Goal: Task Accomplishment & Management: Manage account settings

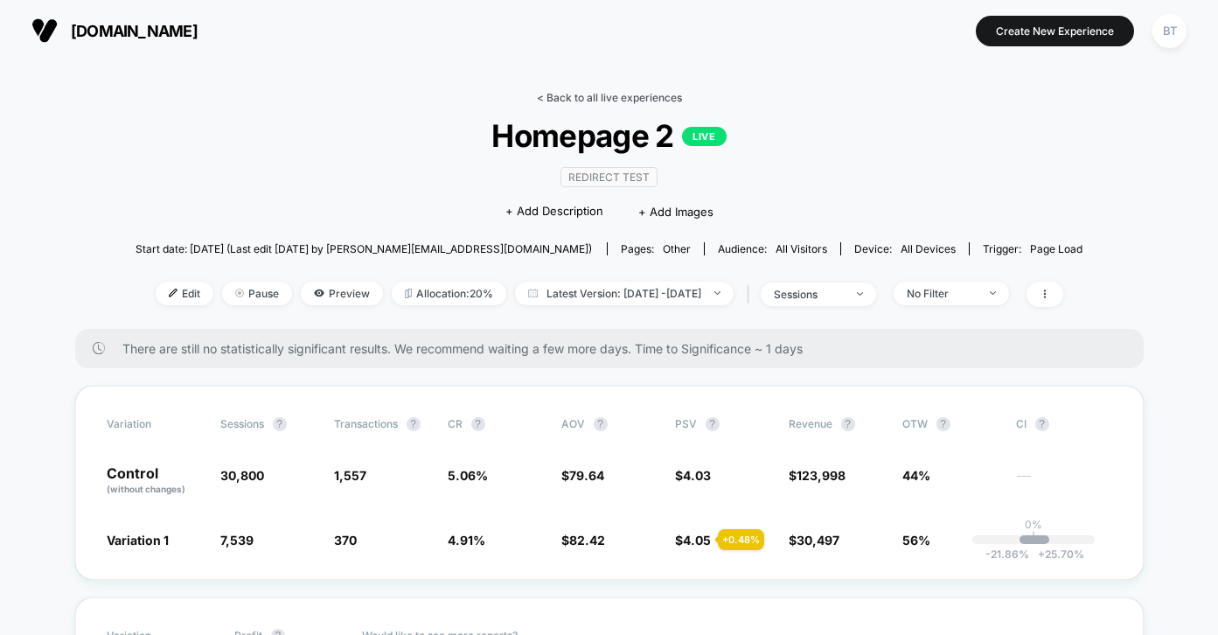
click at [586, 100] on link "< Back to all live experiences" at bounding box center [609, 97] width 145 height 13
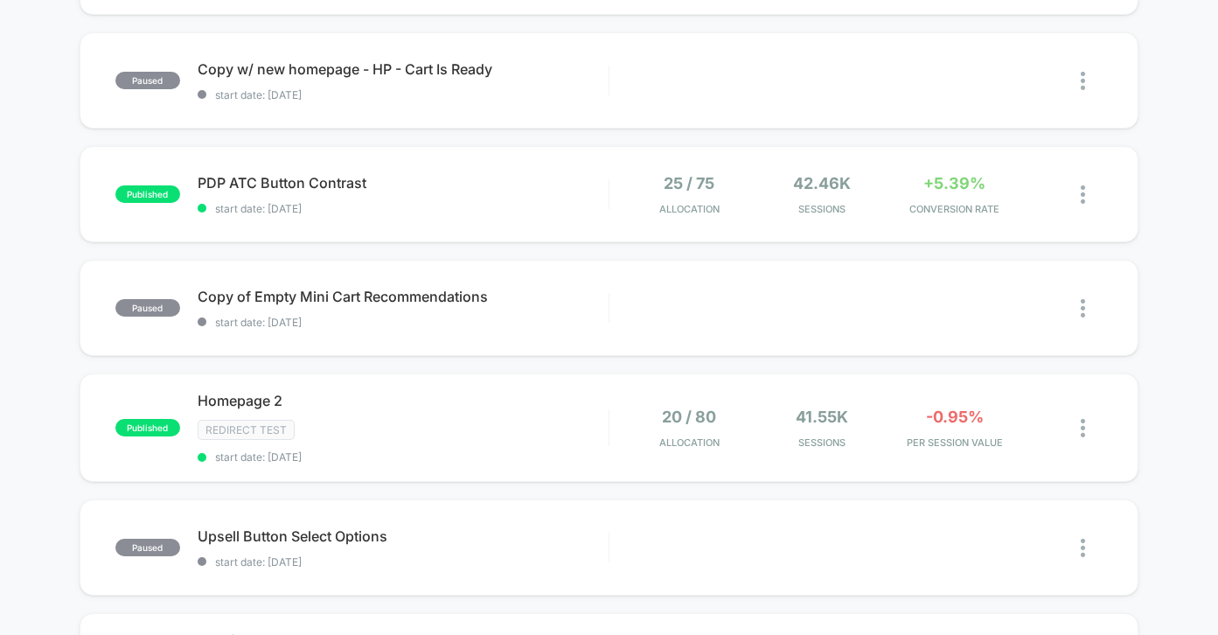
scroll to position [525, 0]
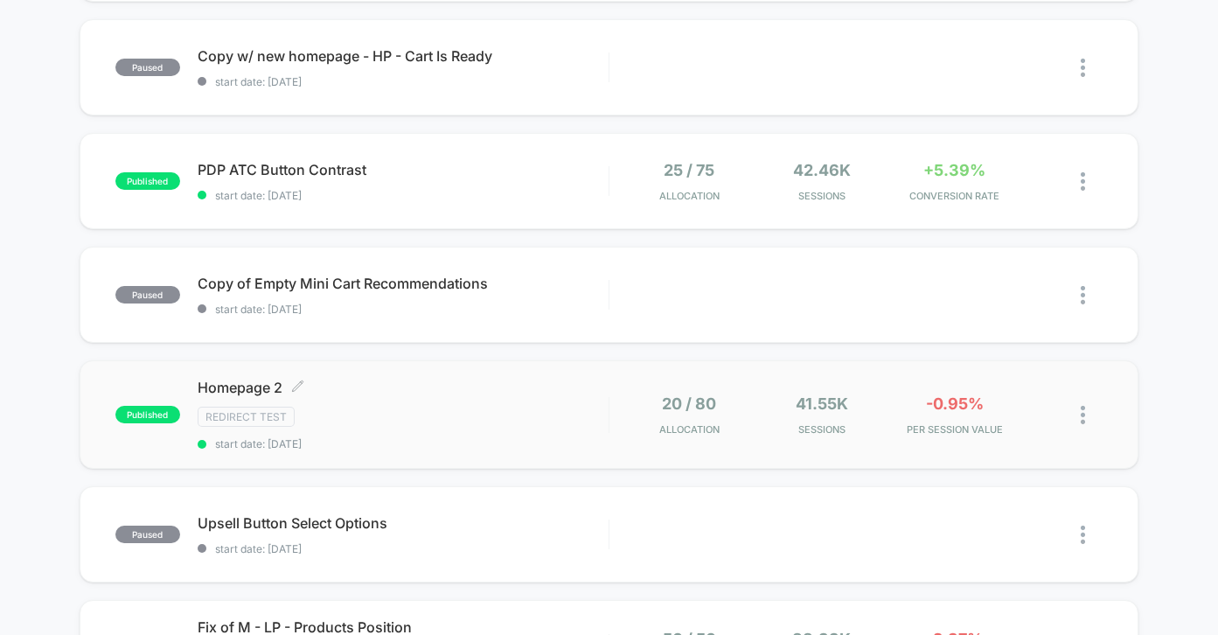
click at [497, 433] on div "Homepage 2 Click to edit experience details Click to edit experience details Re…" at bounding box center [403, 415] width 411 height 72
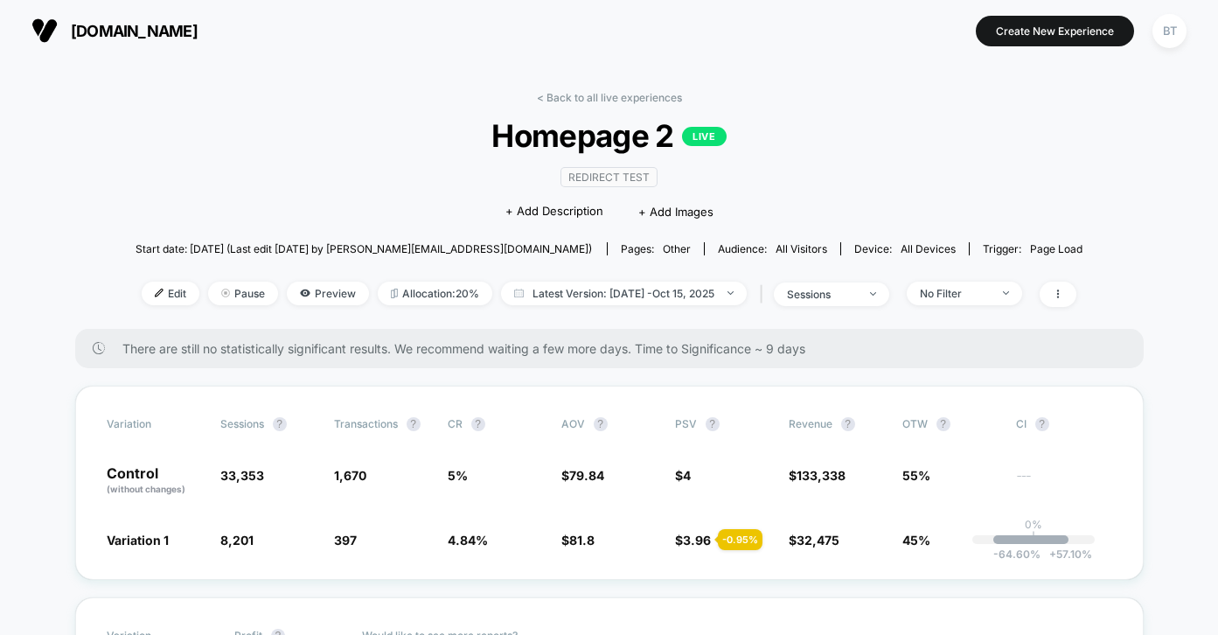
click at [616, 107] on div "< Back to all live experiences Homepage 2 LIVE Redirect Test Click to edit expe…" at bounding box center [610, 210] width 948 height 238
click at [616, 99] on link "< Back to all live experiences" at bounding box center [609, 97] width 145 height 13
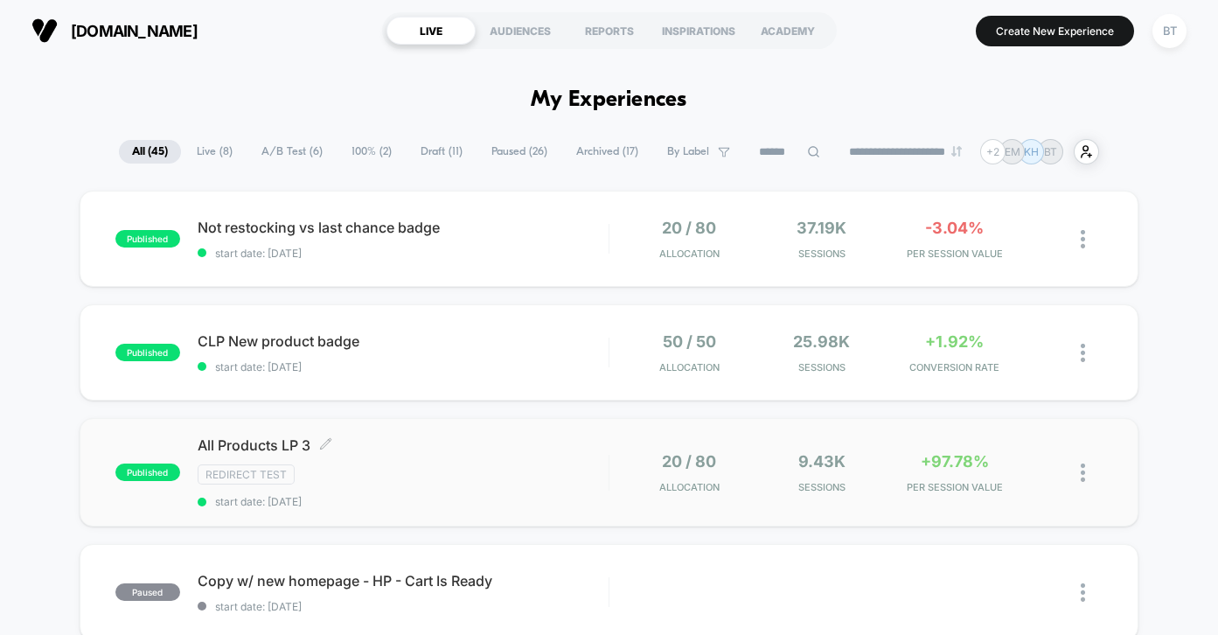
click at [524, 455] on div "All Products LP 3 Click to edit experience details Click to edit experience det…" at bounding box center [403, 472] width 411 height 72
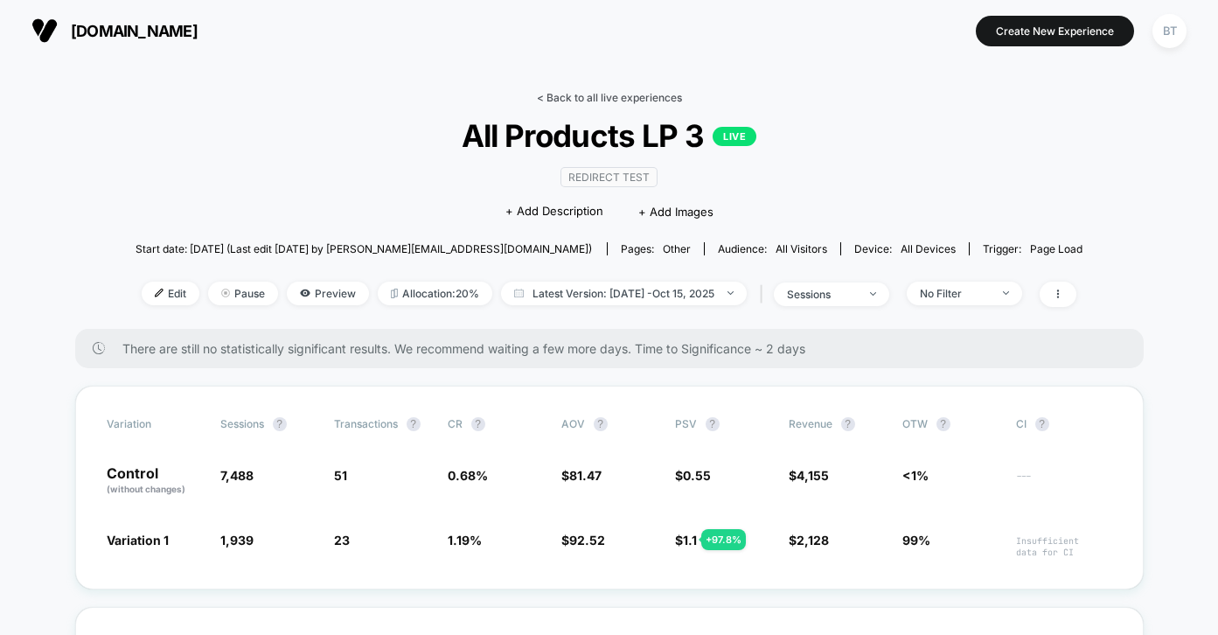
click at [565, 94] on link "< Back to all live experiences" at bounding box center [609, 97] width 145 height 13
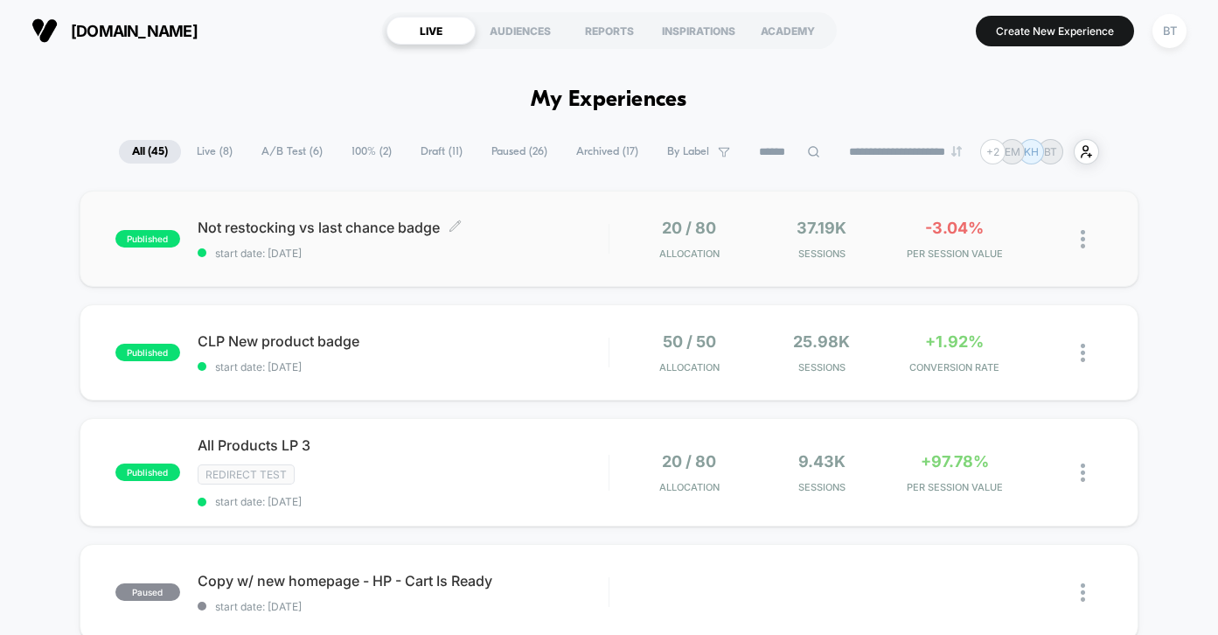
click at [526, 252] on span "start date: [DATE]" at bounding box center [403, 253] width 411 height 13
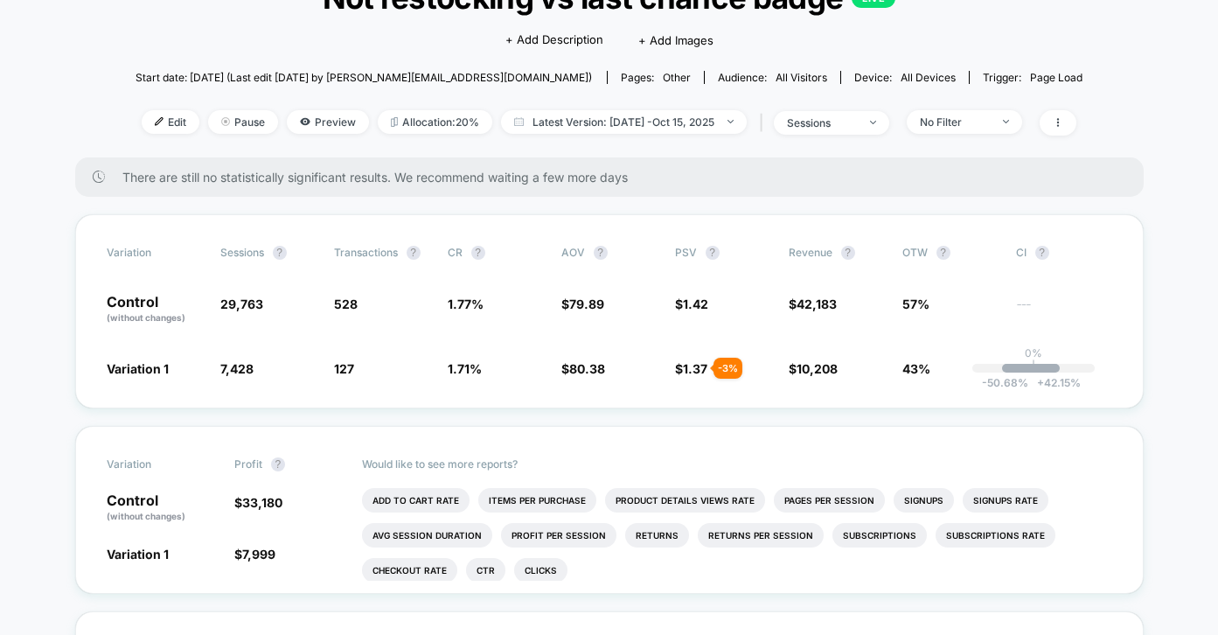
scroll to position [171, 0]
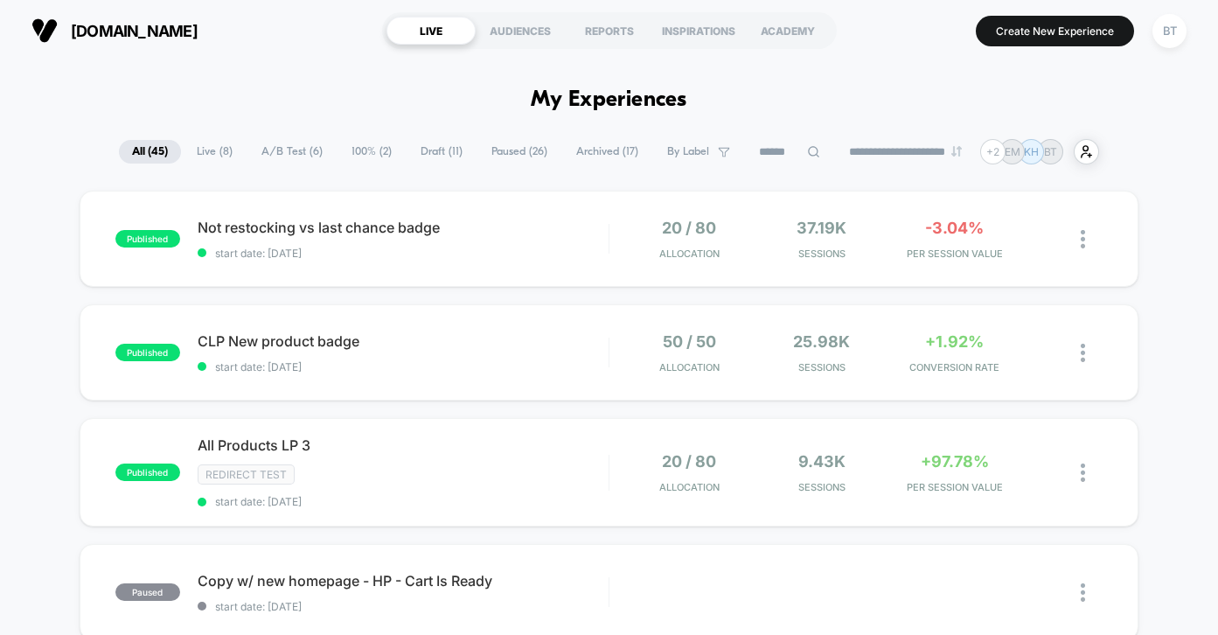
click at [1153, 18] on button "BT" at bounding box center [1169, 31] width 45 height 36
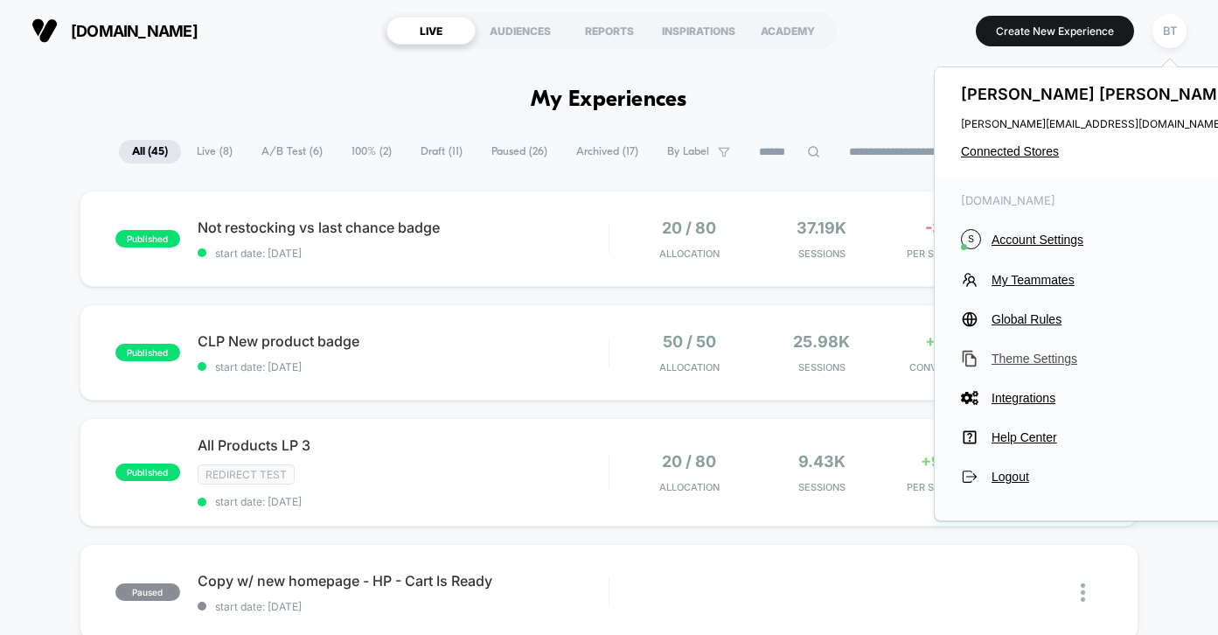
click at [1028, 357] on span "Theme Settings" at bounding box center [1115, 359] width 246 height 14
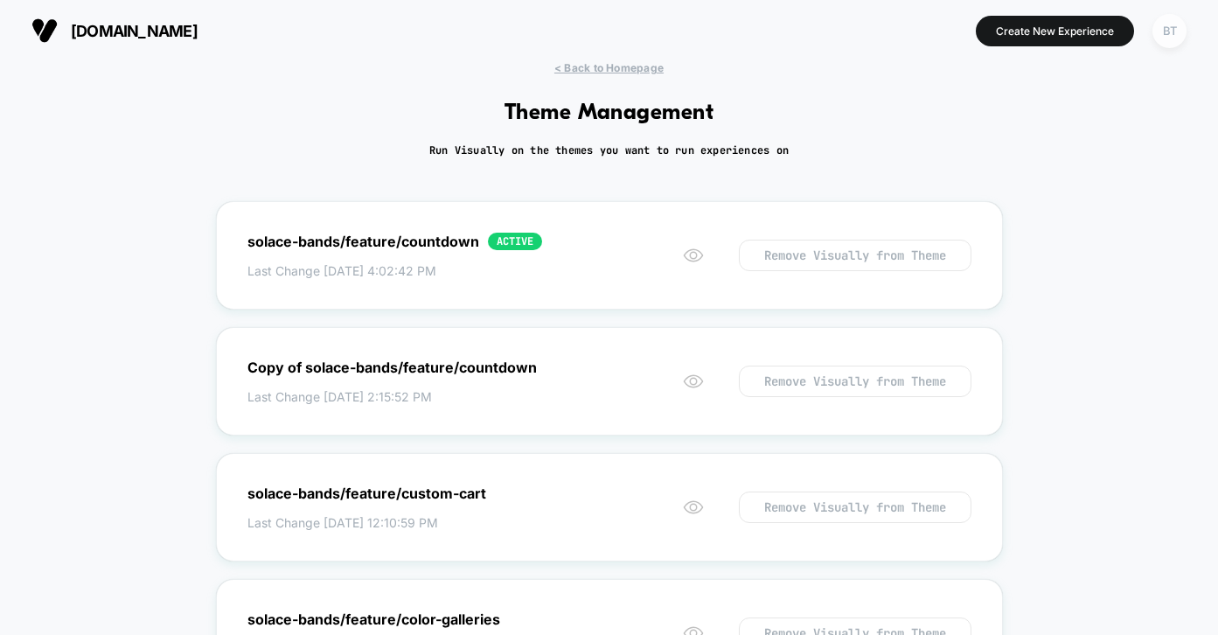
click at [1165, 27] on div "BT" at bounding box center [1170, 31] width 34 height 34
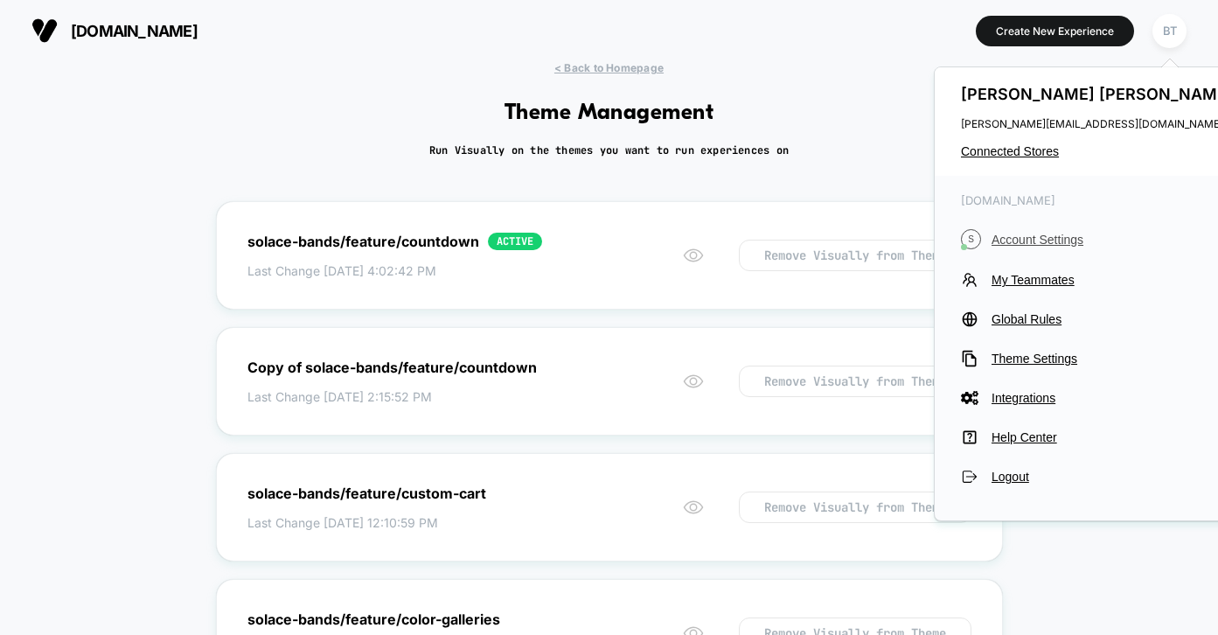
click at [1019, 236] on span "Account Settings" at bounding box center [1115, 240] width 246 height 14
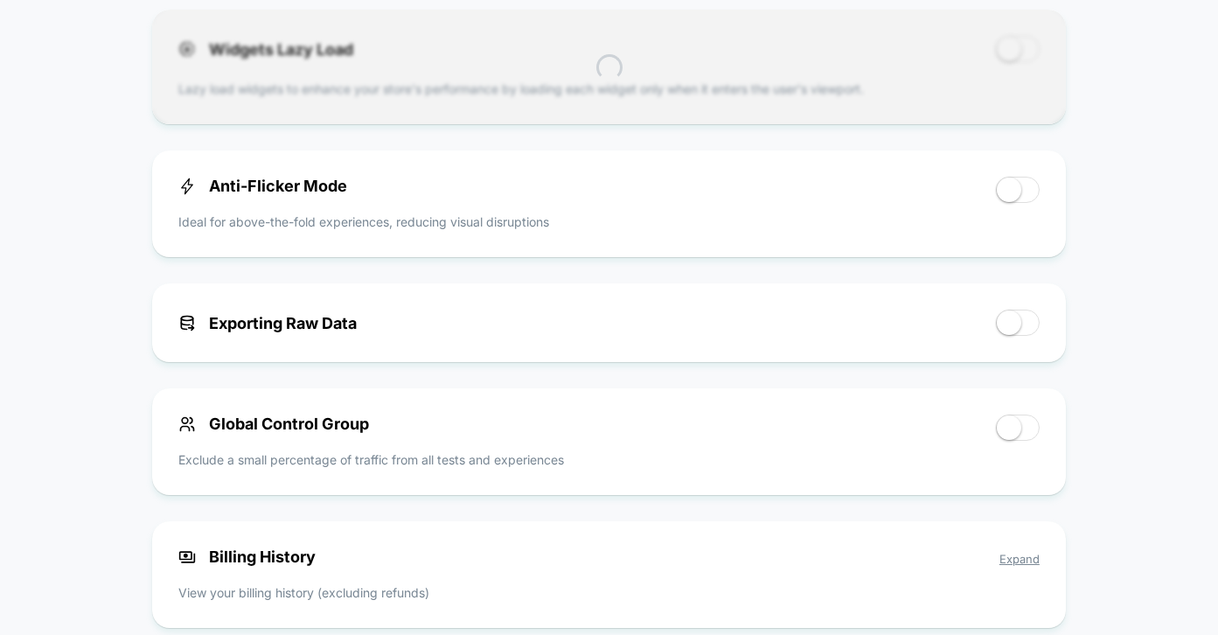
scroll to position [890, 0]
click at [1014, 189] on span at bounding box center [1009, 190] width 24 height 24
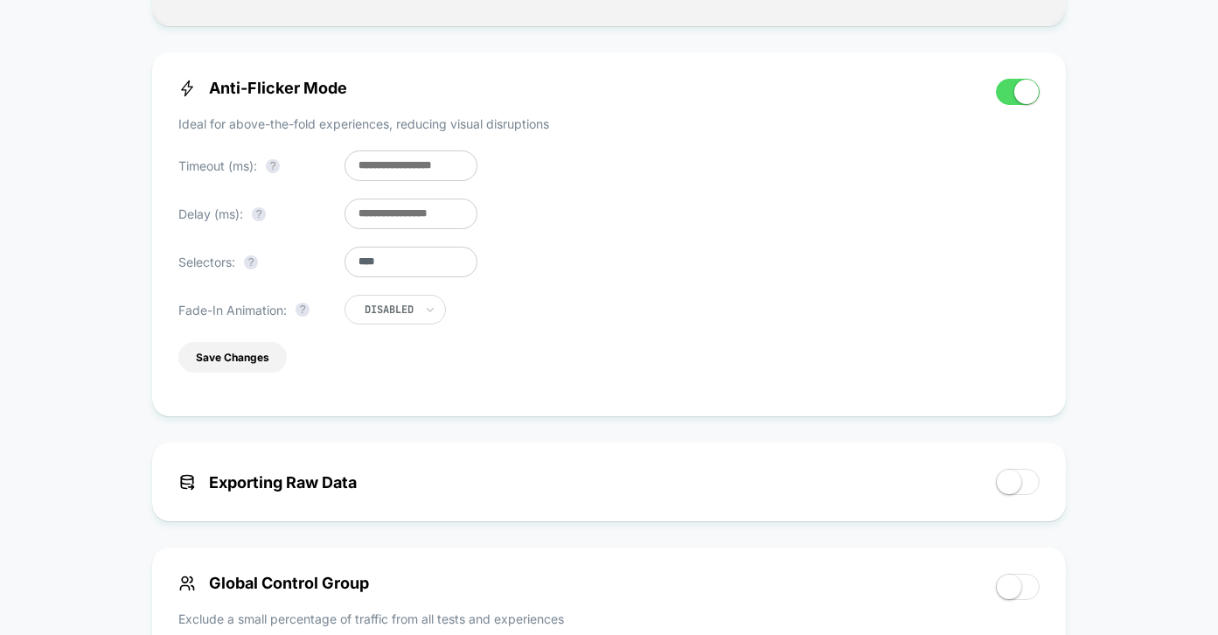
scroll to position [993, 0]
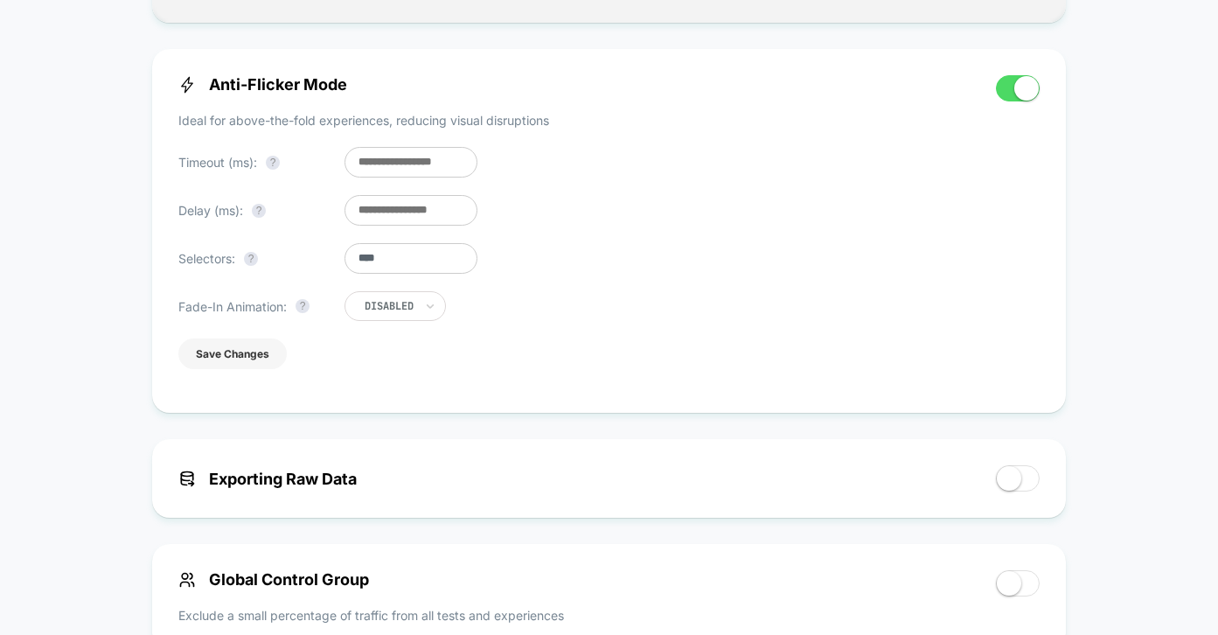
click at [238, 362] on button "Save Changes" at bounding box center [232, 353] width 108 height 31
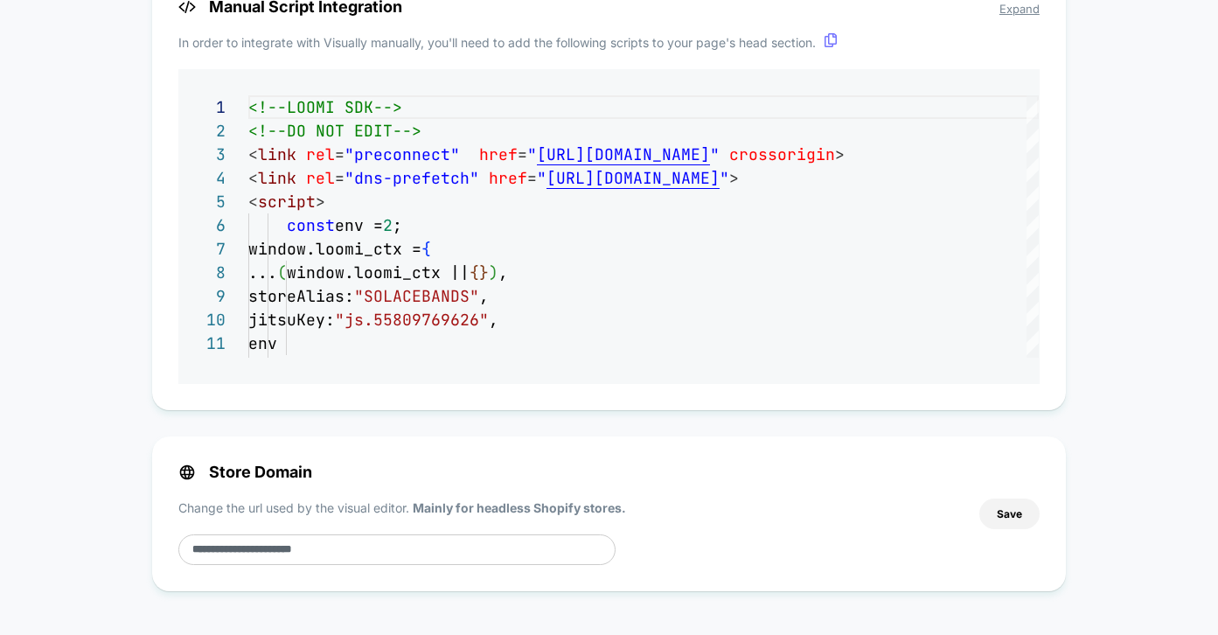
scroll to position [1786, 0]
click at [836, 44] on icon at bounding box center [831, 40] width 14 height 14
